Goal: Task Accomplishment & Management: Use online tool/utility

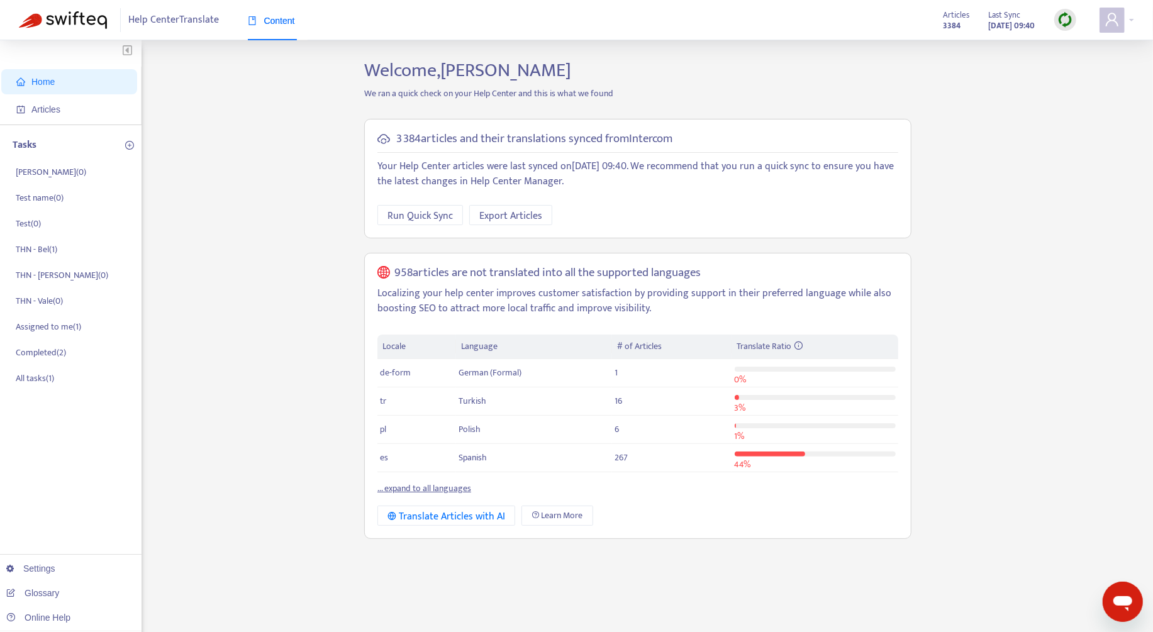
click at [1072, 19] on img at bounding box center [1065, 20] width 16 height 16
click at [1087, 67] on link "Full Sync" at bounding box center [1086, 65] width 45 height 14
click at [81, 110] on span "Articles" at bounding box center [71, 109] width 111 height 25
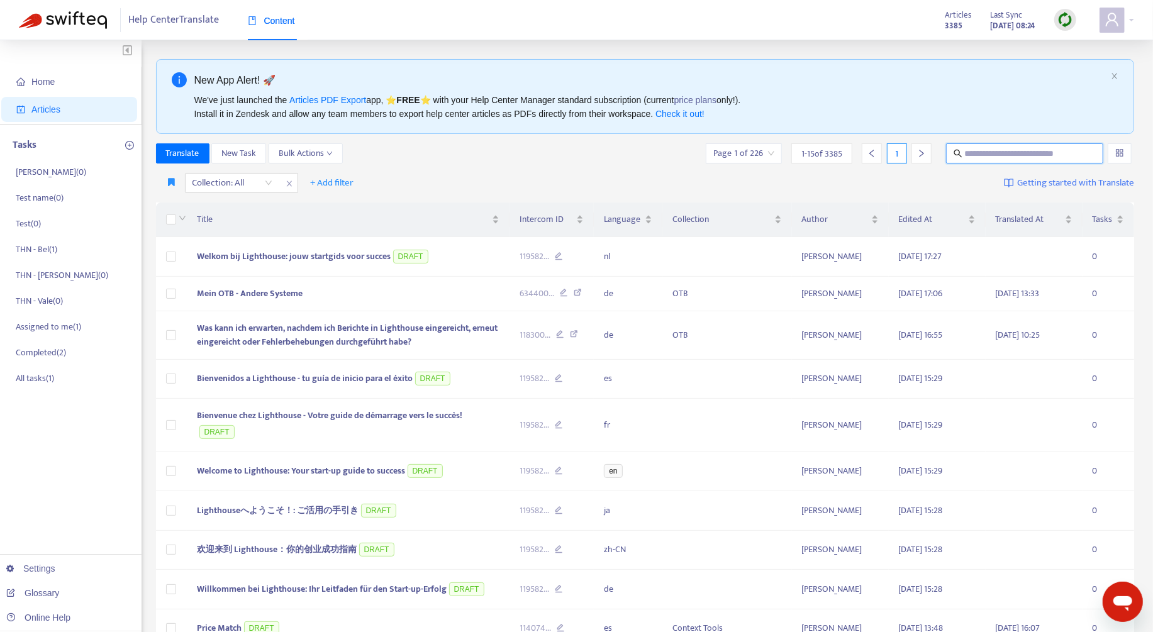
click at [1007, 159] on input "text" at bounding box center [1025, 154] width 121 height 14
paste input "**********"
type input "**********"
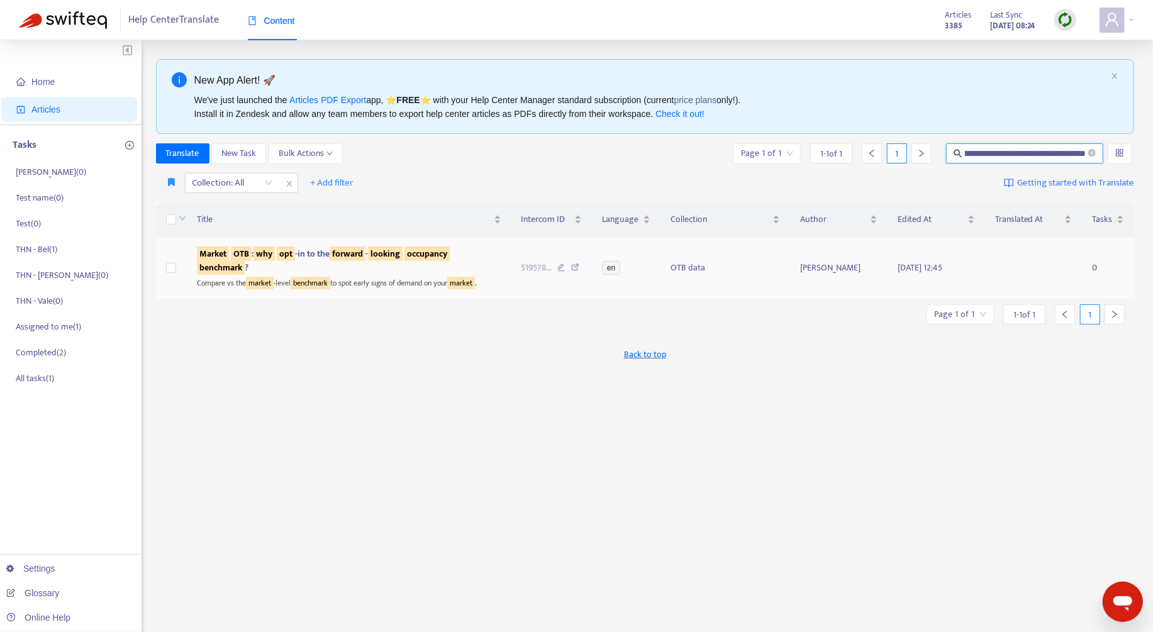
scroll to position [0, 0]
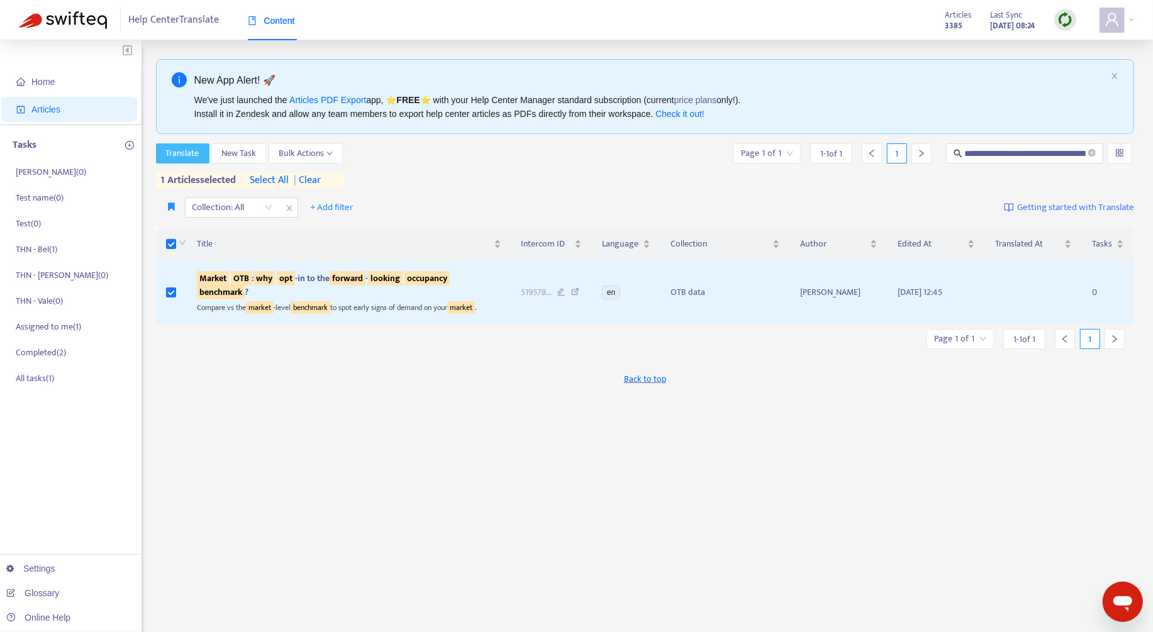
click at [177, 154] on span "Translate" at bounding box center [182, 154] width 33 height 14
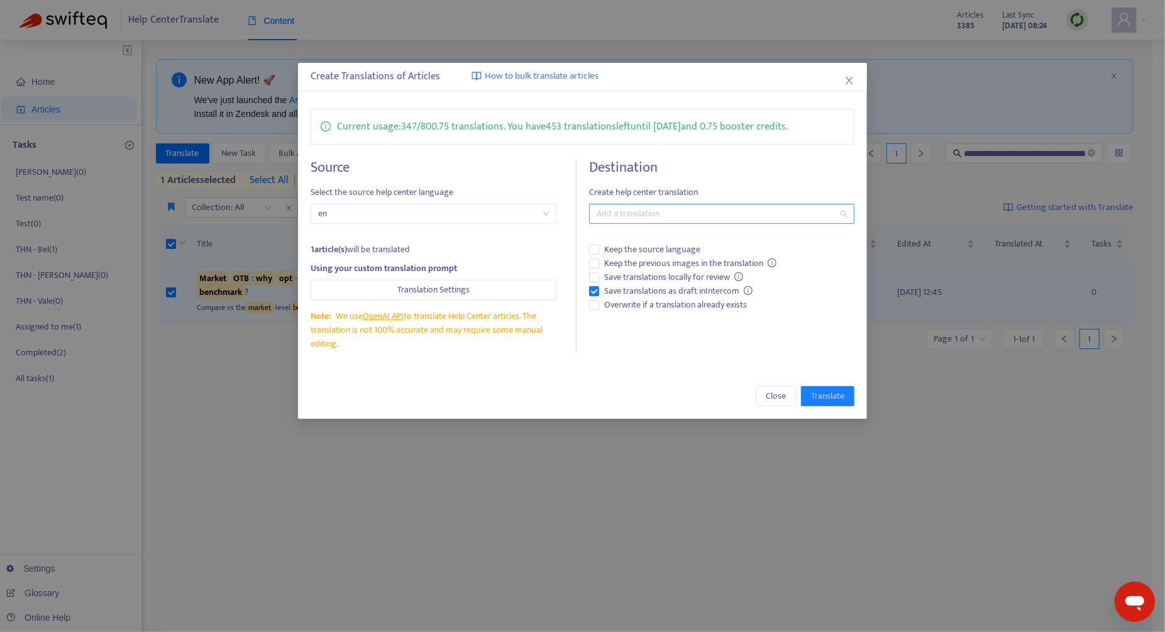
click at [646, 218] on div at bounding box center [715, 213] width 246 height 15
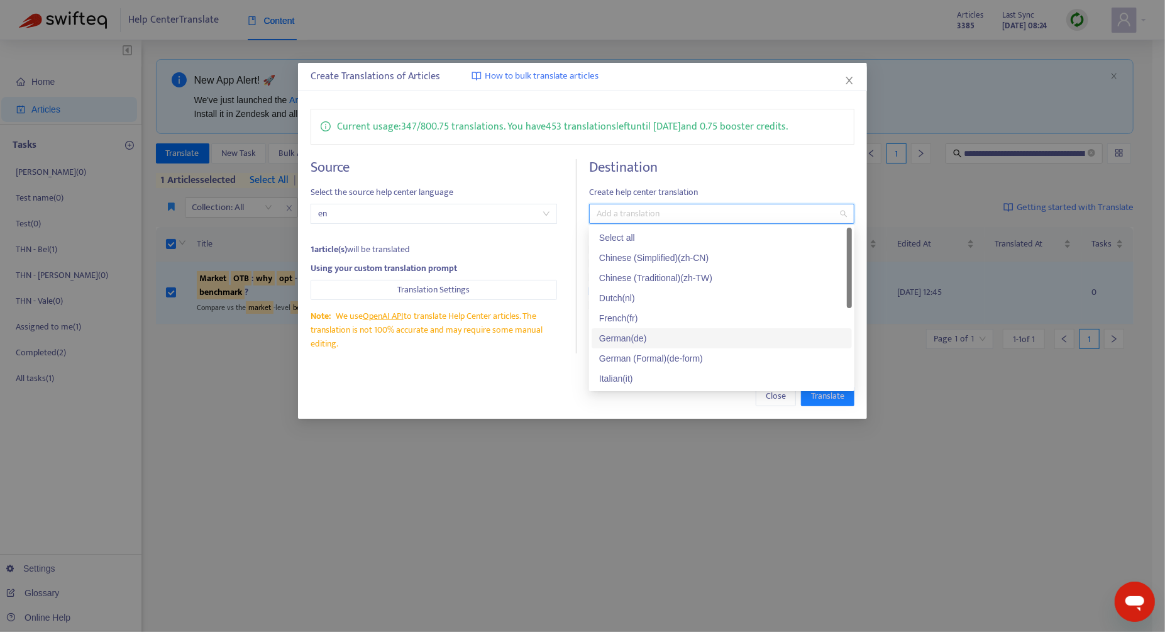
click at [670, 336] on div "German ( de )" at bounding box center [721, 338] width 245 height 14
click at [534, 428] on div "Create Translations of Articles How to bulk translate articles Current usage: 3…" at bounding box center [582, 316] width 1165 height 632
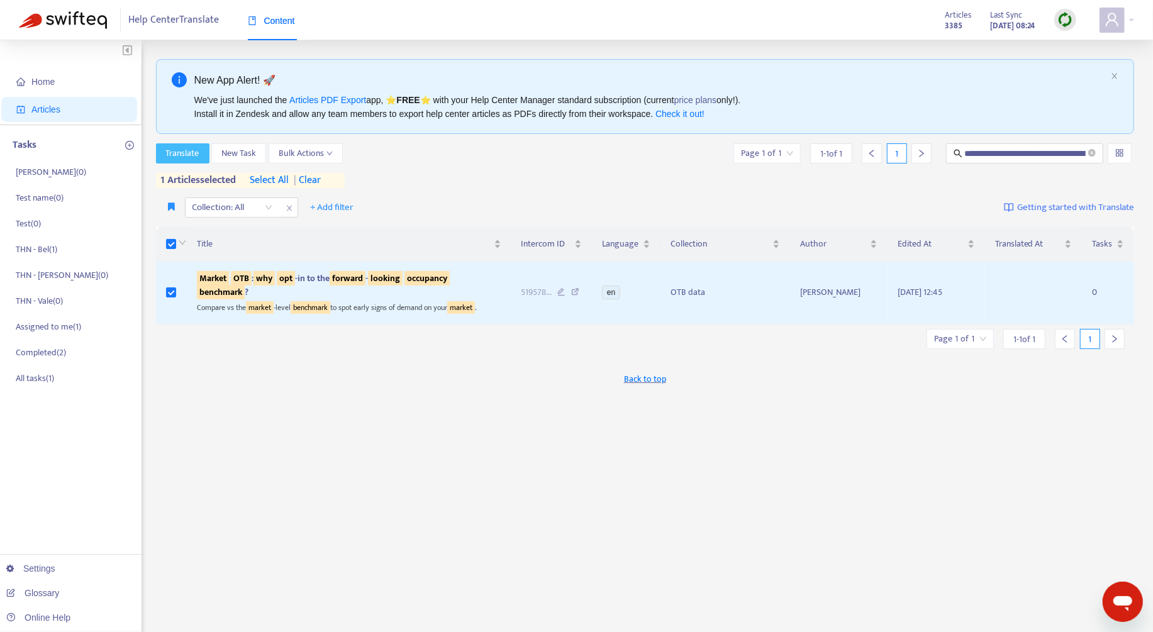
click at [187, 155] on span "Translate" at bounding box center [182, 154] width 33 height 14
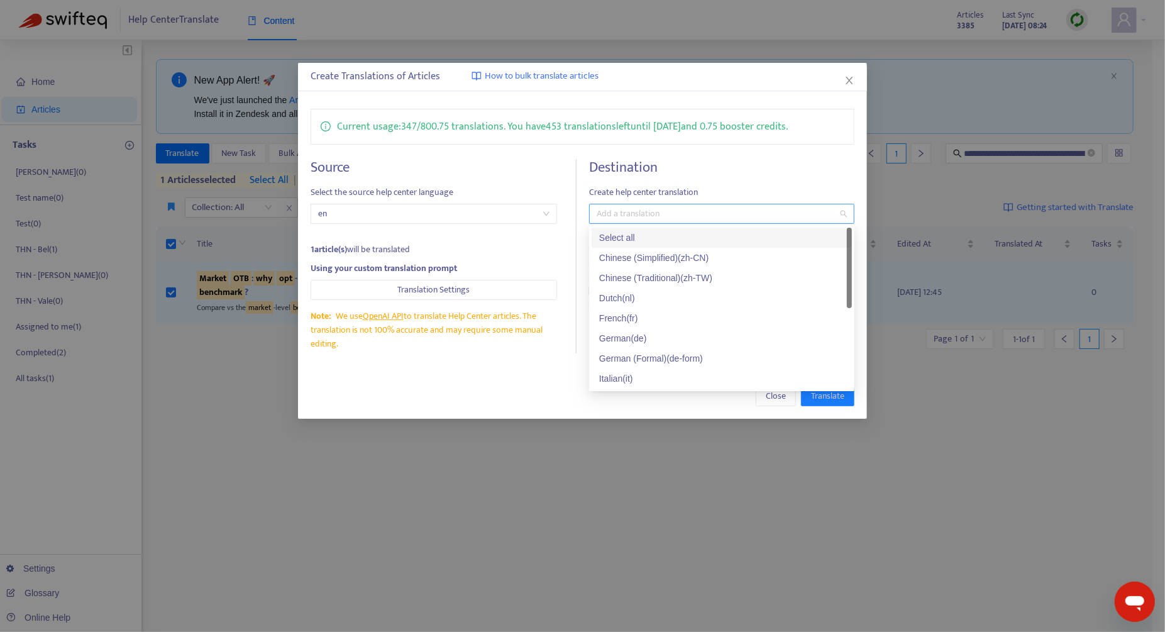
click at [661, 216] on div at bounding box center [715, 213] width 246 height 15
click at [648, 335] on div "German ( de )" at bounding box center [721, 338] width 245 height 14
click at [551, 370] on div "Create Translations of Articles How to bulk translate articles Current usage: 3…" at bounding box center [582, 241] width 569 height 356
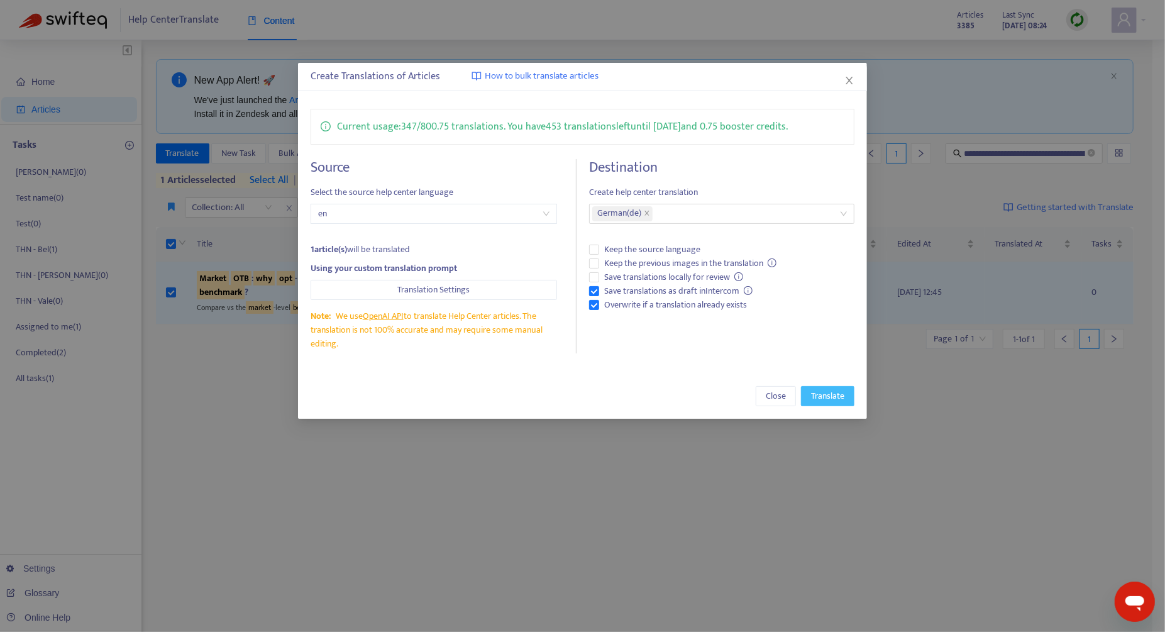
click at [831, 398] on span "Translate" at bounding box center [827, 396] width 33 height 14
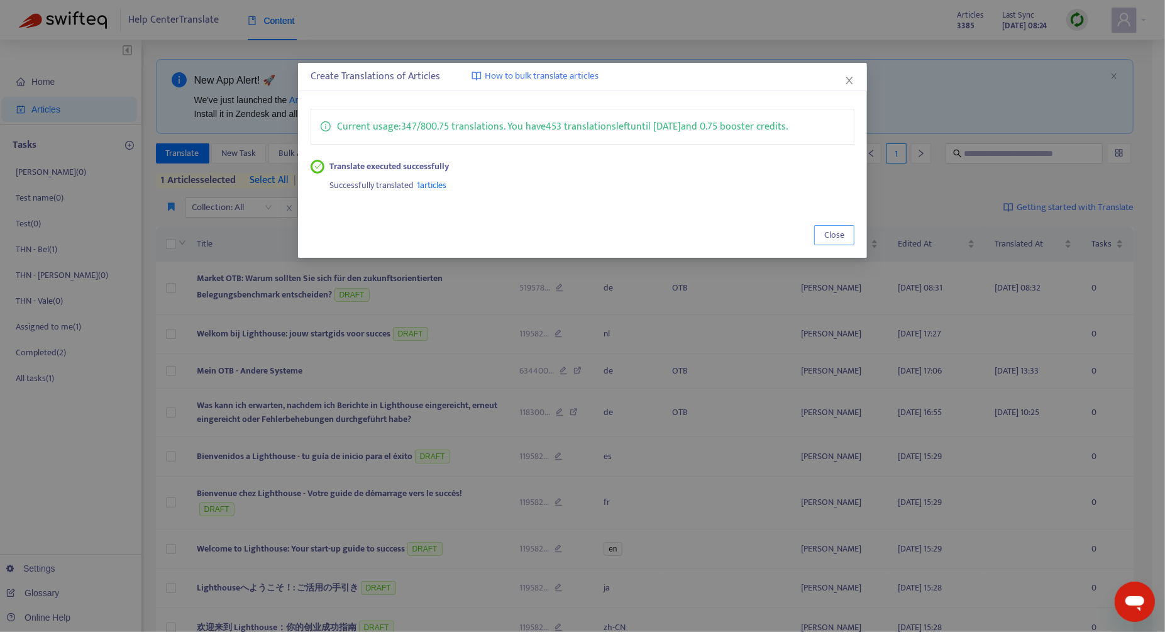
click at [835, 228] on span "Close" at bounding box center [834, 235] width 20 height 14
